Goal: Use online tool/utility

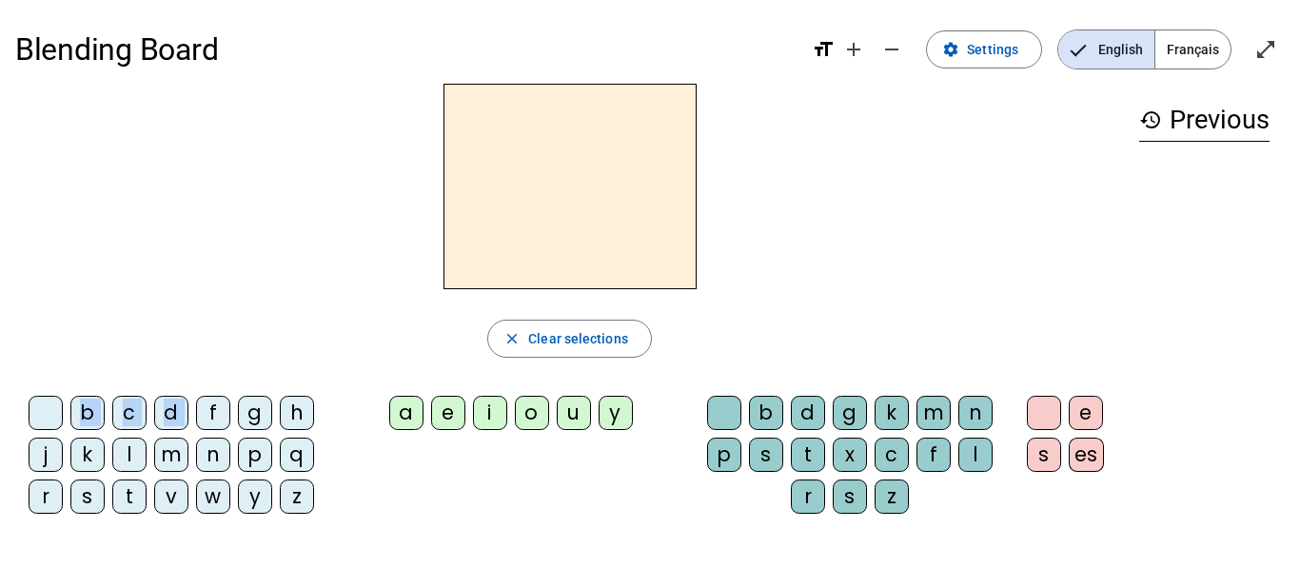
drag, startPoint x: 223, startPoint y: 397, endPoint x: 526, endPoint y: 168, distance: 380.6
click at [526, 168] on div "close Clear selections b c d f g h j k l m n p q r s t v w y z a e i o u y b d …" at bounding box center [569, 306] width 1109 height 445
click at [209, 416] on div "f" at bounding box center [213, 413] width 34 height 34
click at [407, 425] on div "a" at bounding box center [406, 413] width 34 height 34
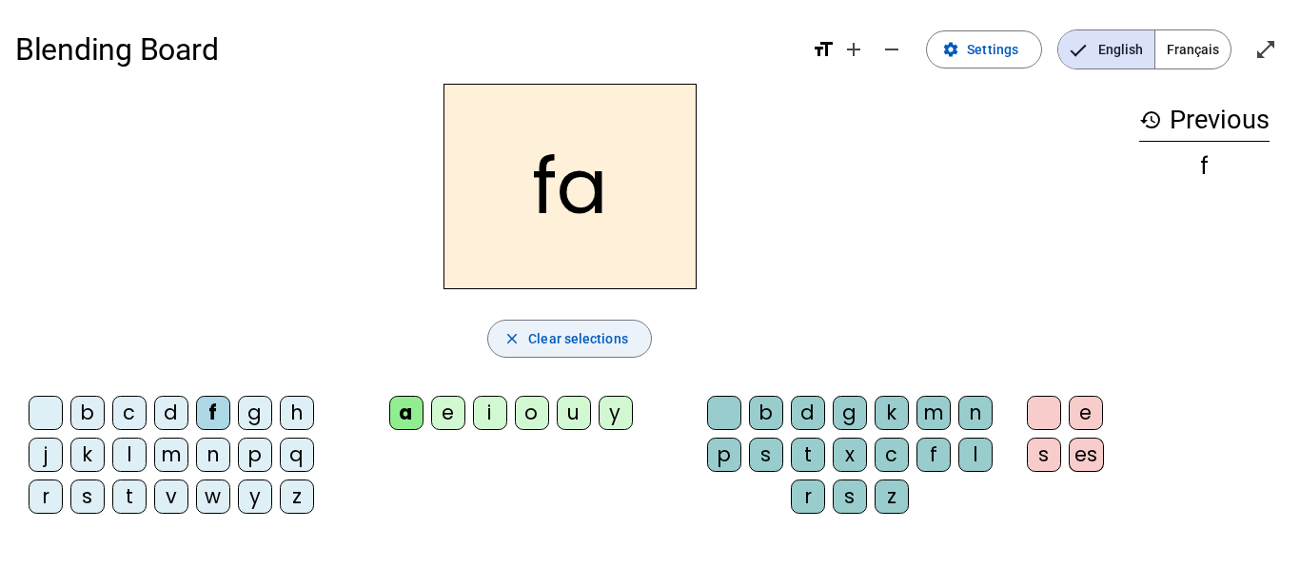
click at [564, 341] on span "Clear selections" at bounding box center [578, 338] width 100 height 23
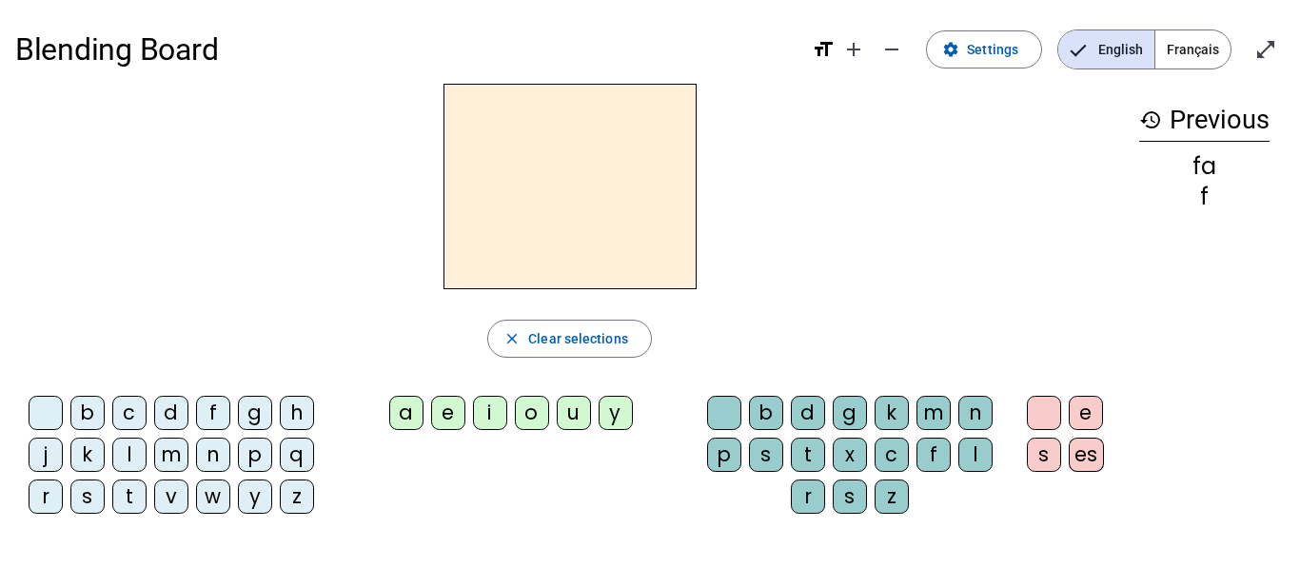
click at [265, 454] on div "p" at bounding box center [255, 455] width 34 height 34
click at [492, 419] on div "i" at bounding box center [490, 413] width 34 height 34
click at [857, 421] on div "g" at bounding box center [850, 413] width 34 height 34
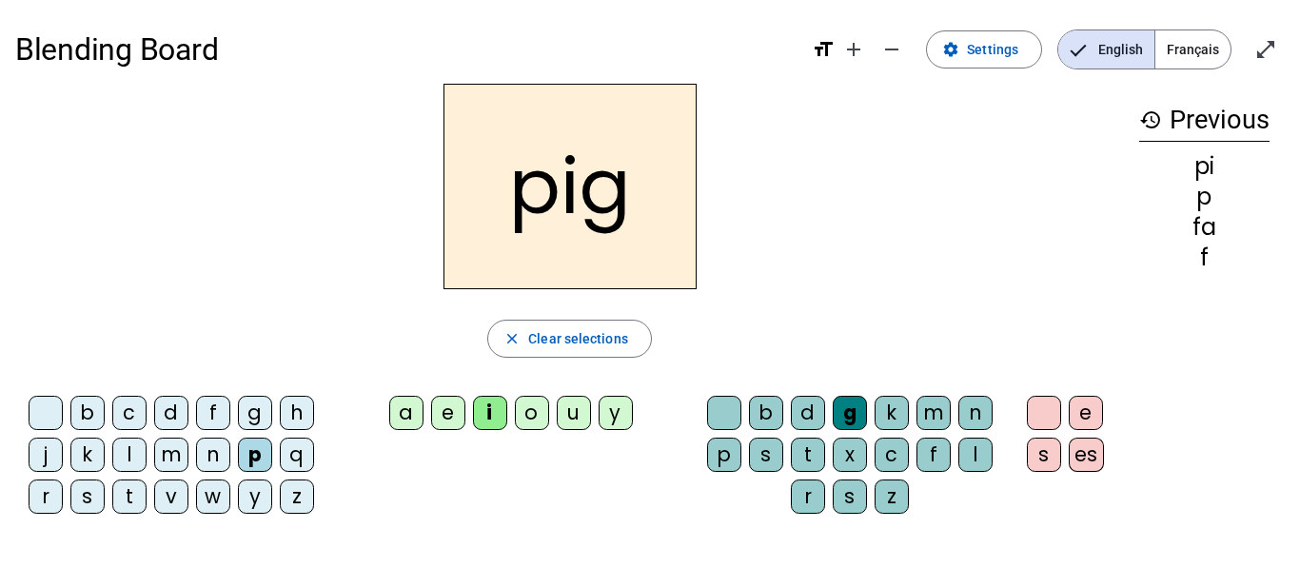
click at [496, 408] on div "i" at bounding box center [490, 413] width 34 height 34
click at [491, 413] on div "i" at bounding box center [490, 413] width 34 height 34
click at [525, 417] on div "o" at bounding box center [532, 413] width 34 height 34
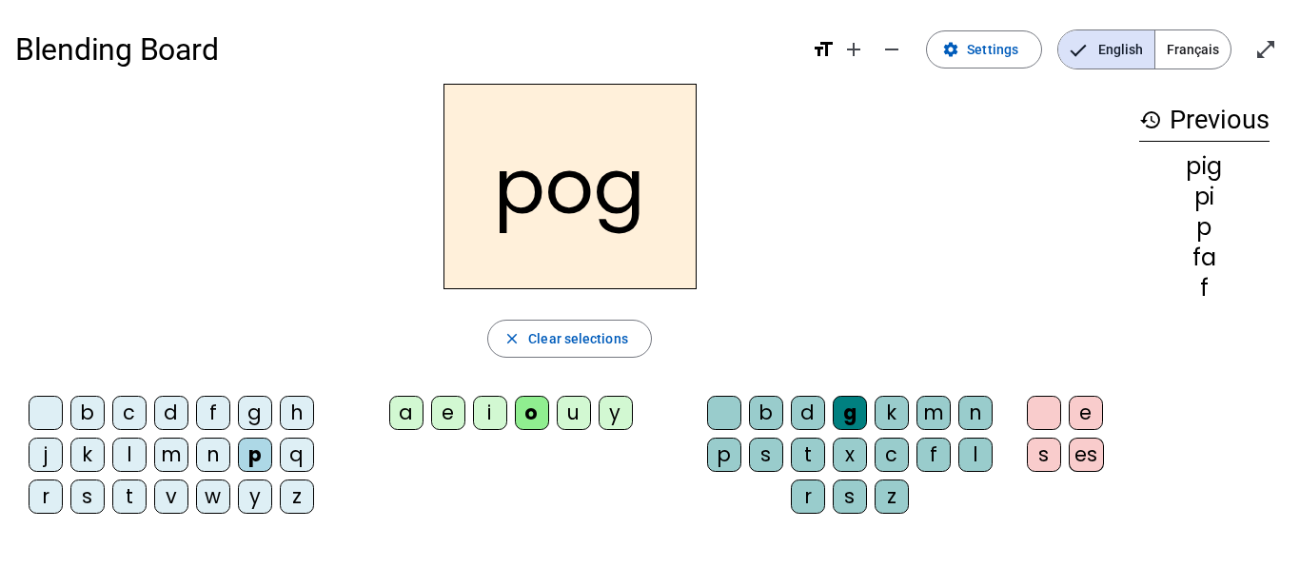
click at [416, 420] on div "a" at bounding box center [406, 413] width 34 height 34
